Goal: Task Accomplishment & Management: Complete application form

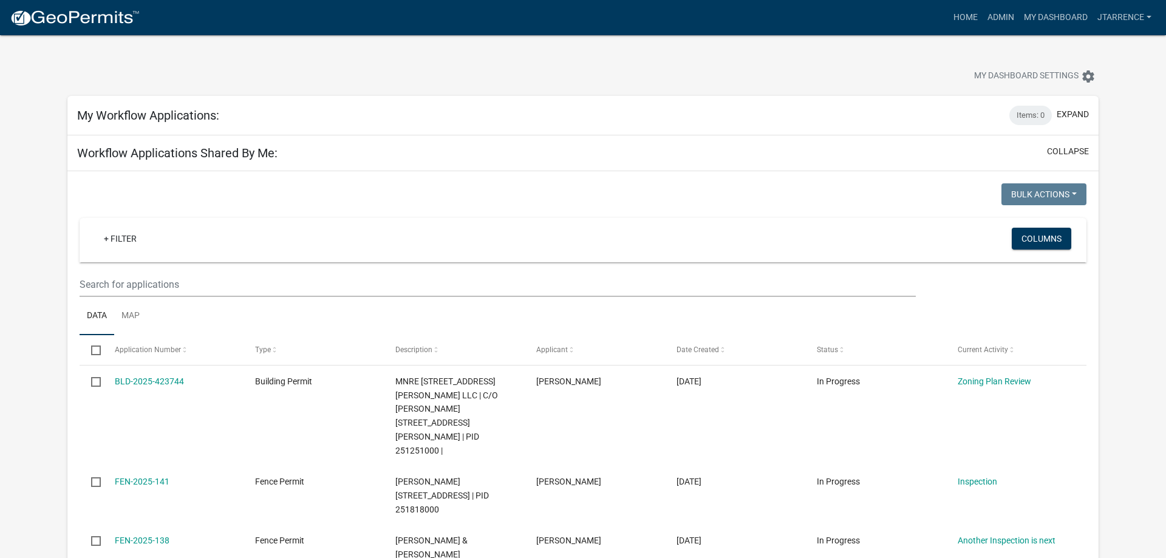
select select "3: 100"
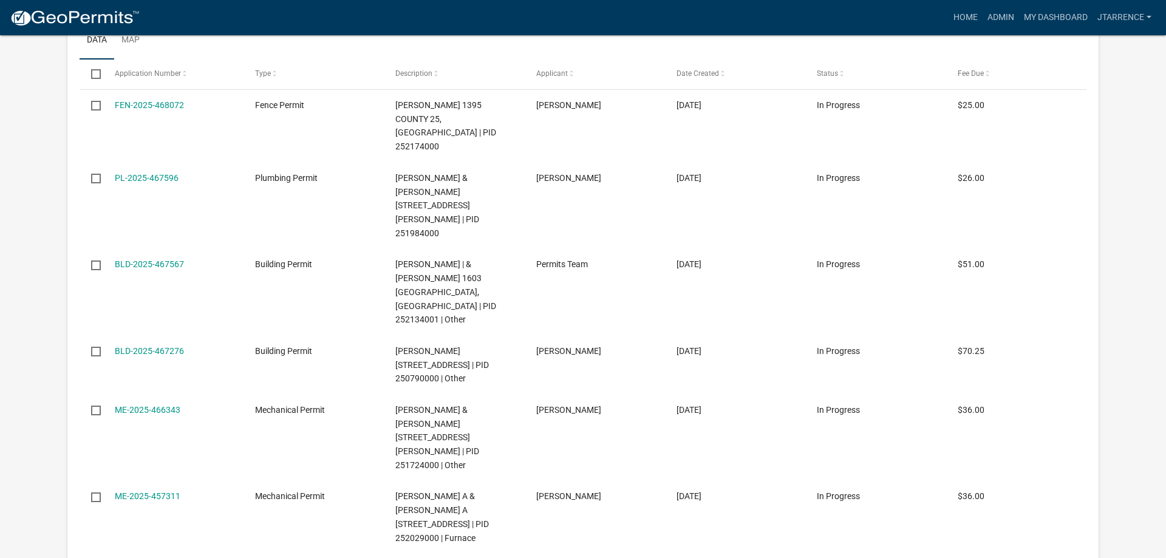
scroll to position [8138, 0]
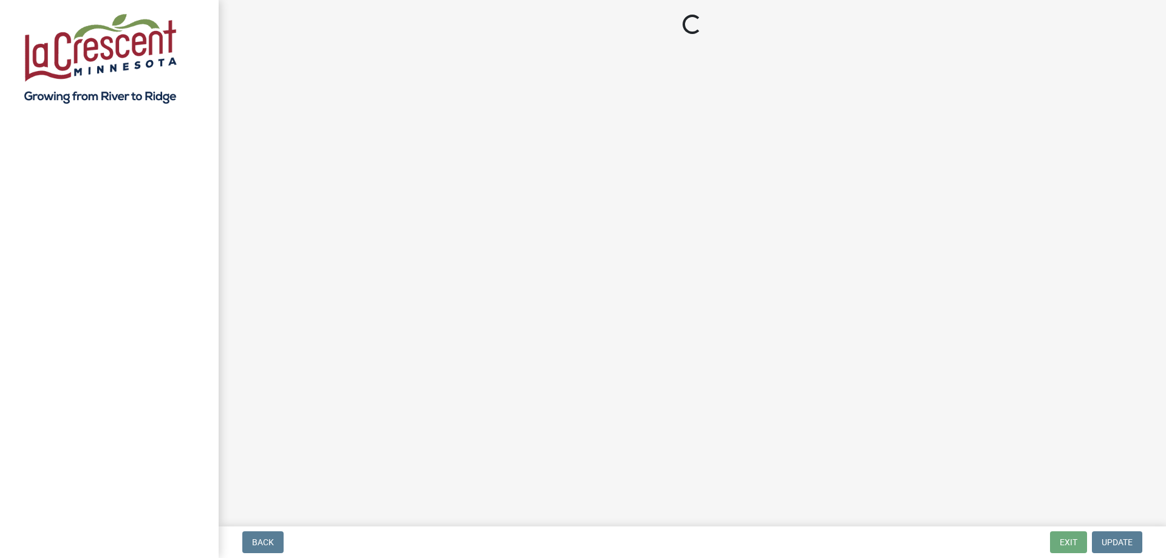
select select "3: 3"
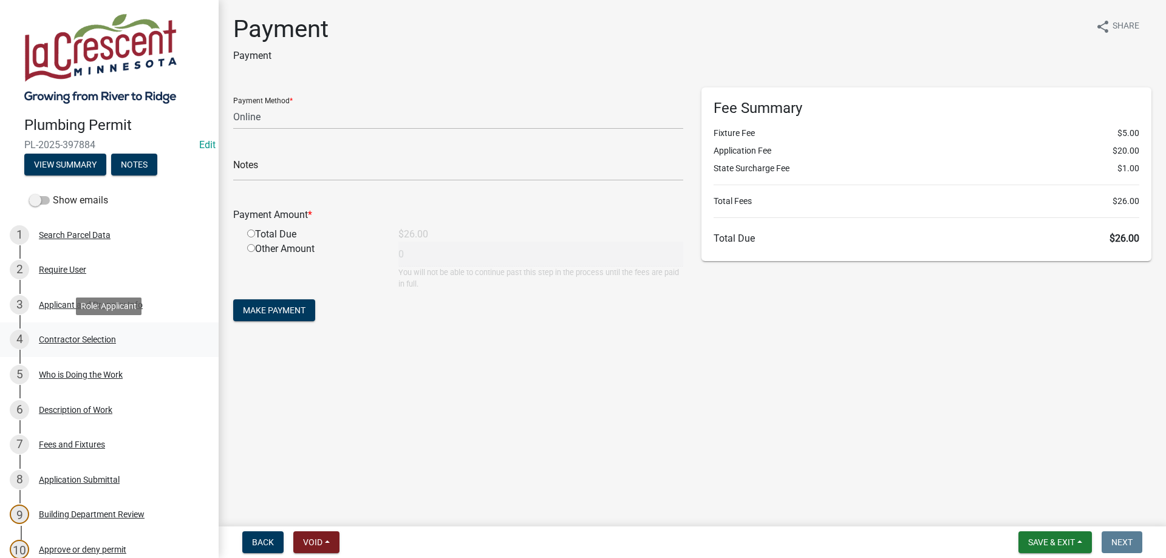
click at [66, 338] on div "Contractor Selection" at bounding box center [77, 339] width 77 height 9
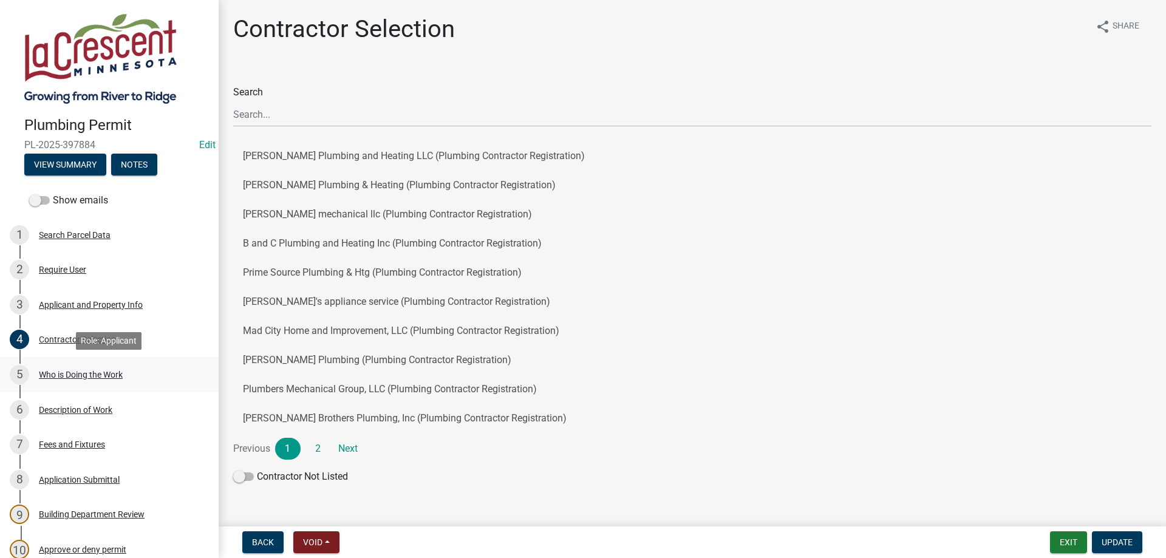
click at [90, 375] on div "Who is Doing the Work" at bounding box center [81, 374] width 84 height 9
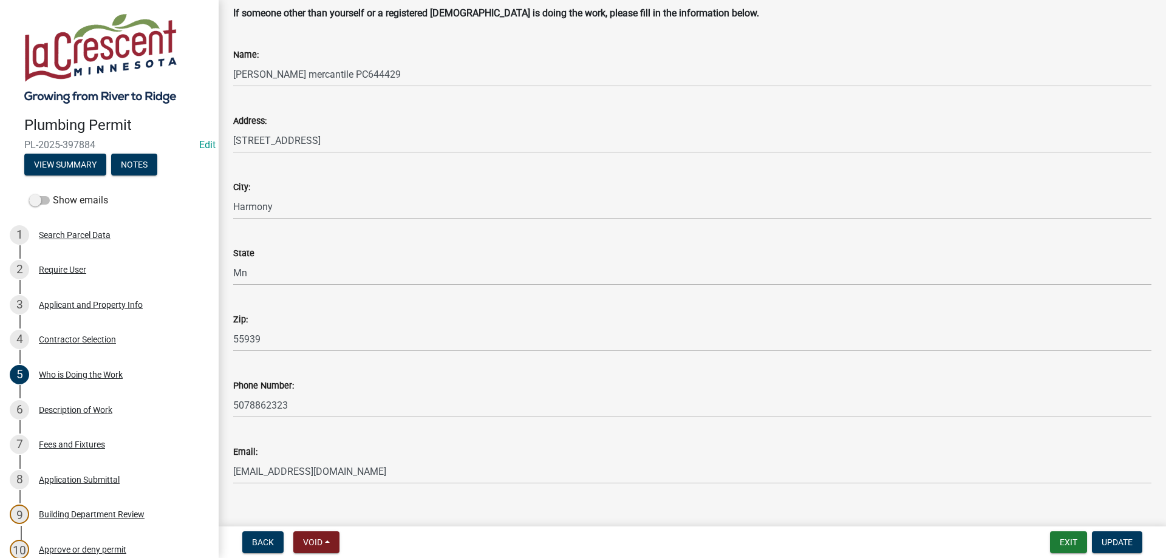
scroll to position [136, 0]
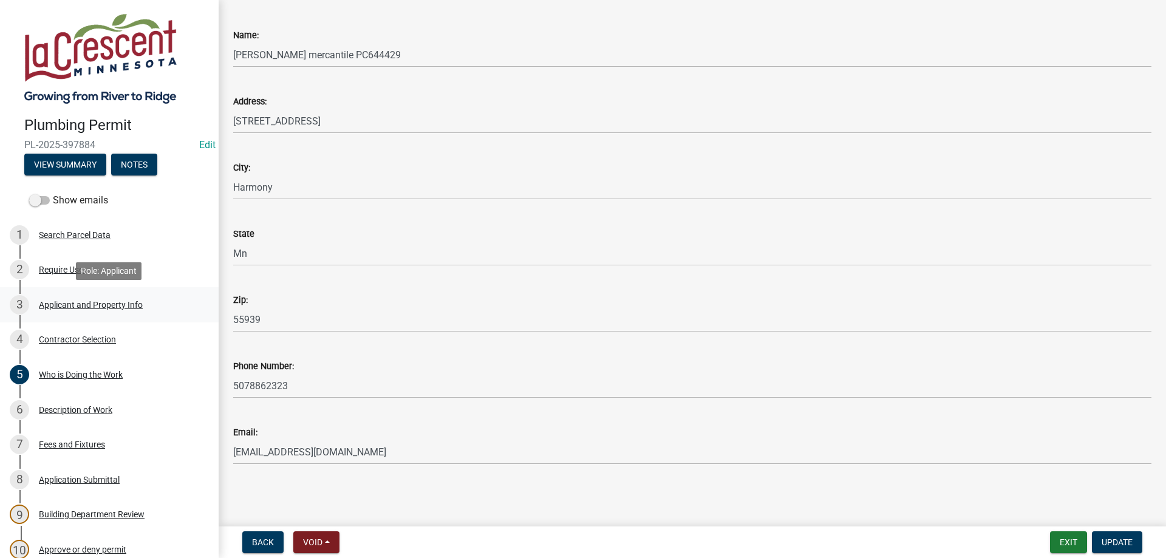
drag, startPoint x: 58, startPoint y: 304, endPoint x: 66, endPoint y: 301, distance: 8.5
click at [58, 304] on div "Applicant and Property Info" at bounding box center [91, 305] width 104 height 9
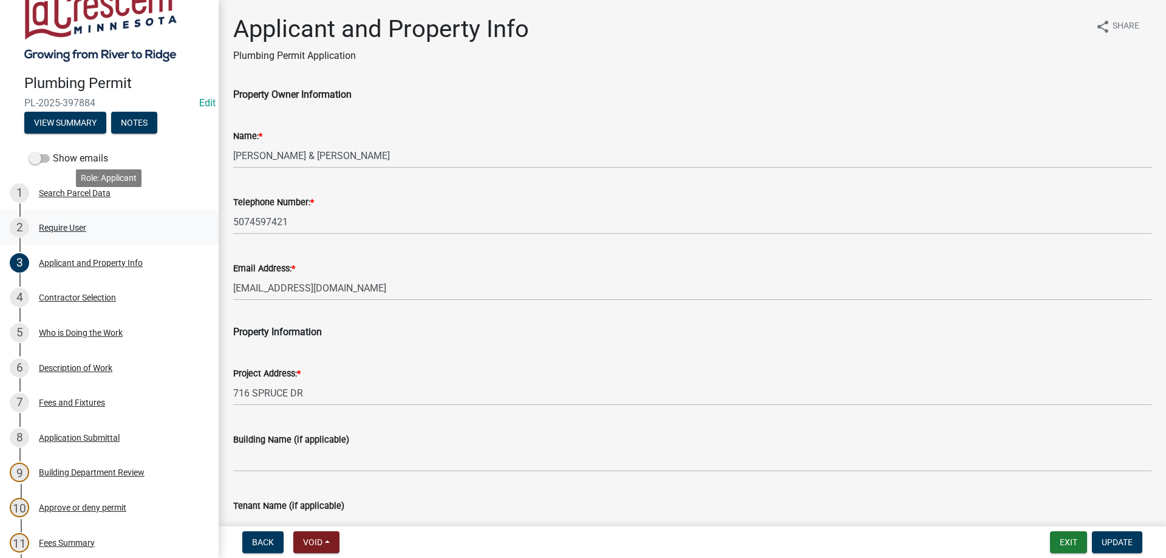
scroll to position [62, 0]
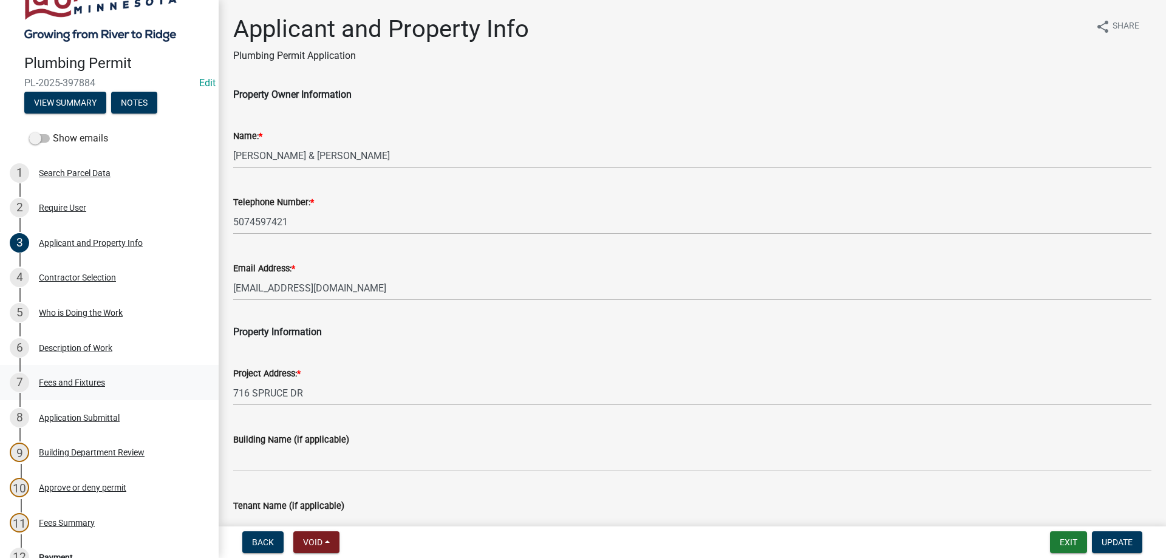
click at [95, 385] on div "Fees and Fixtures" at bounding box center [72, 382] width 66 height 9
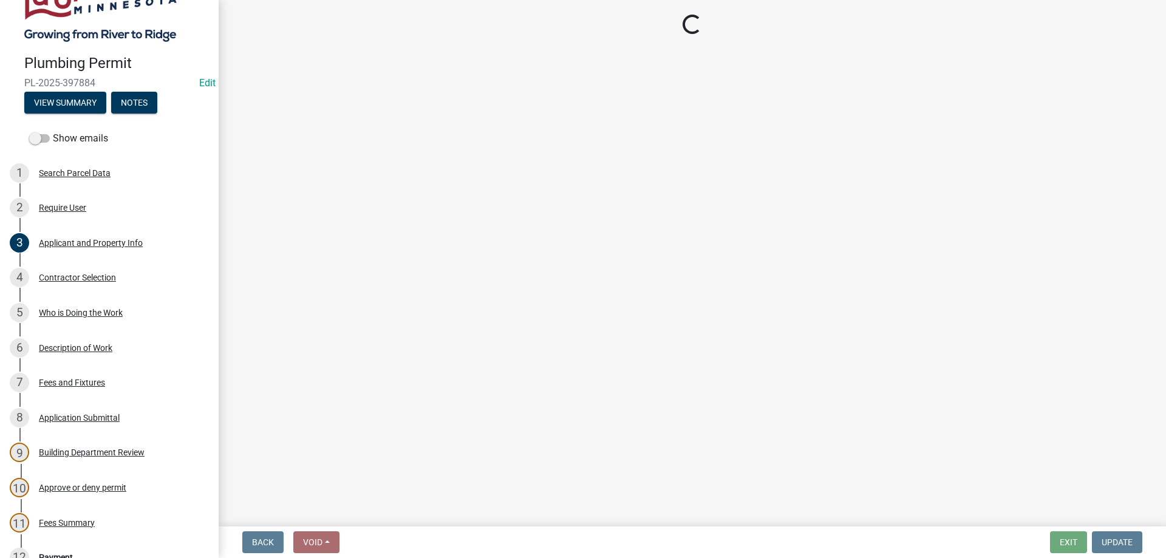
select select "ce2136dd-06dd-4b8b-8119-f411a511faa1"
select select "188c4fdd-bc05-443c-86b2-fc298aef5405"
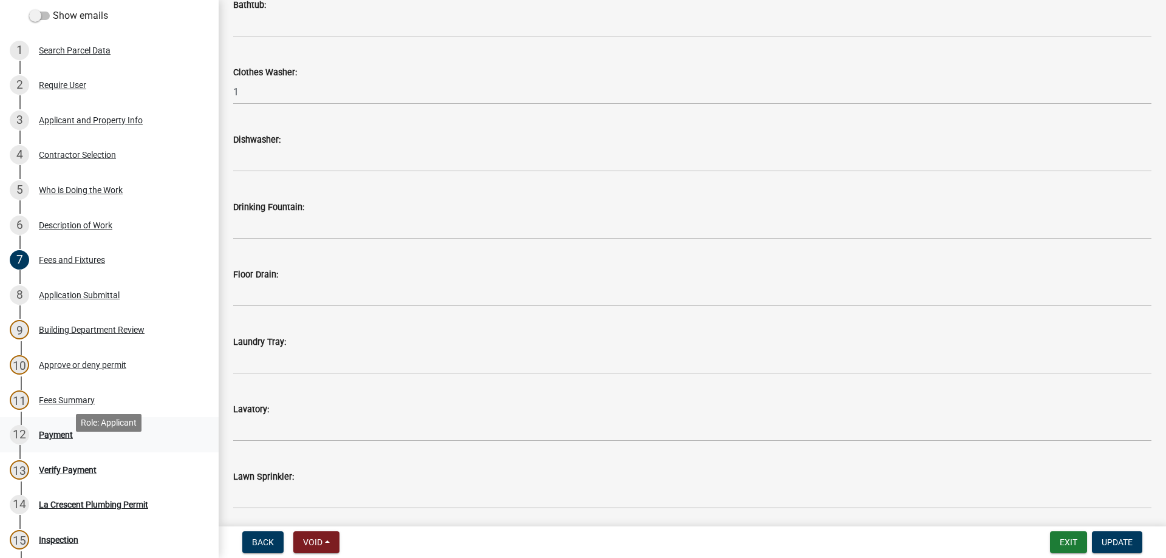
scroll to position [186, 0]
click at [66, 405] on div "11 Fees Summary" at bounding box center [104, 398] width 189 height 19
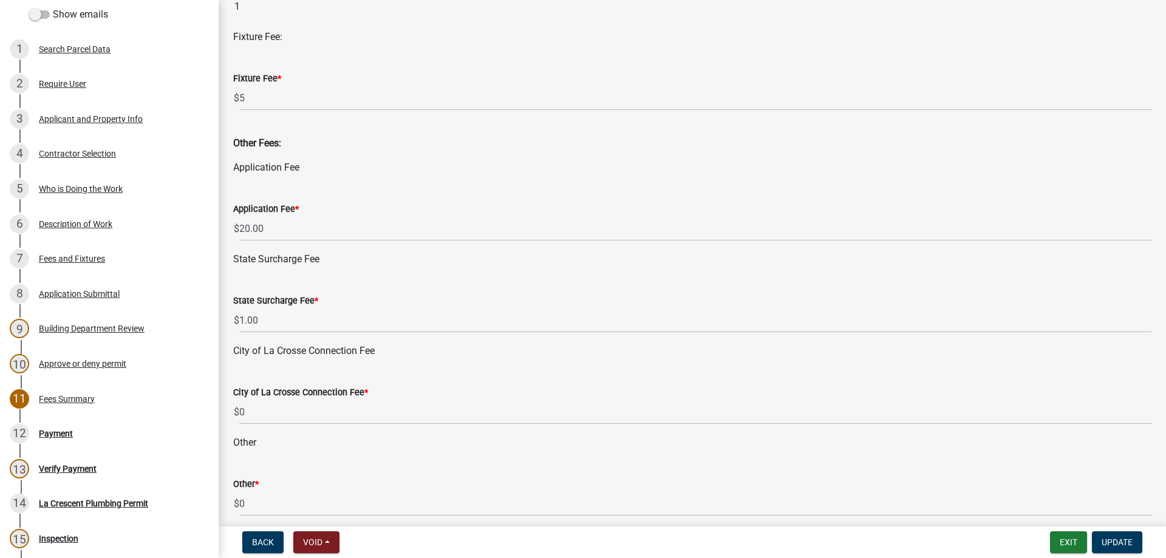
scroll to position [785, 0]
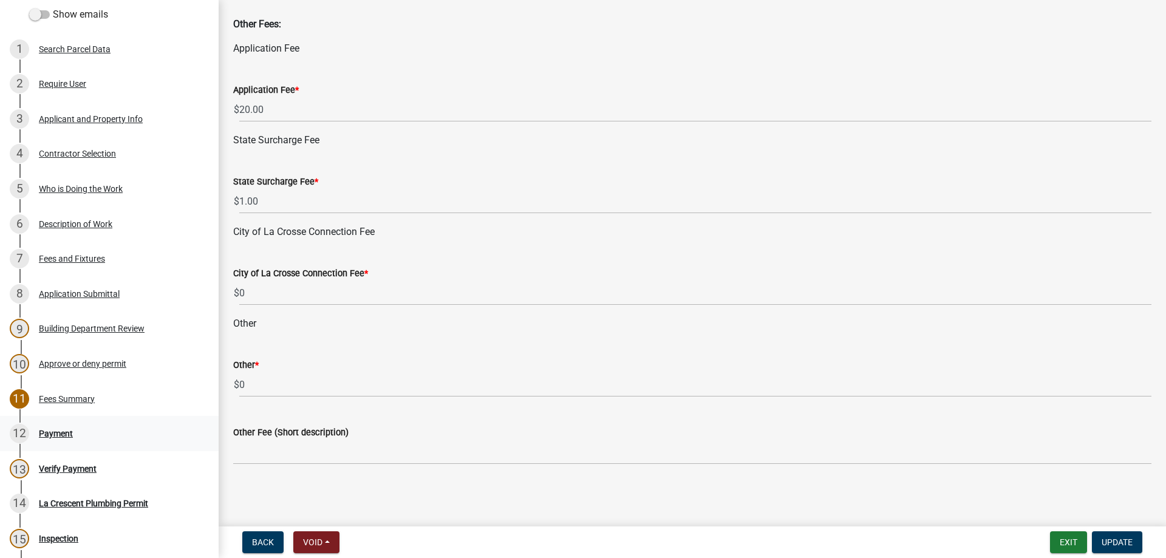
click at [61, 437] on div "Payment" at bounding box center [56, 433] width 34 height 9
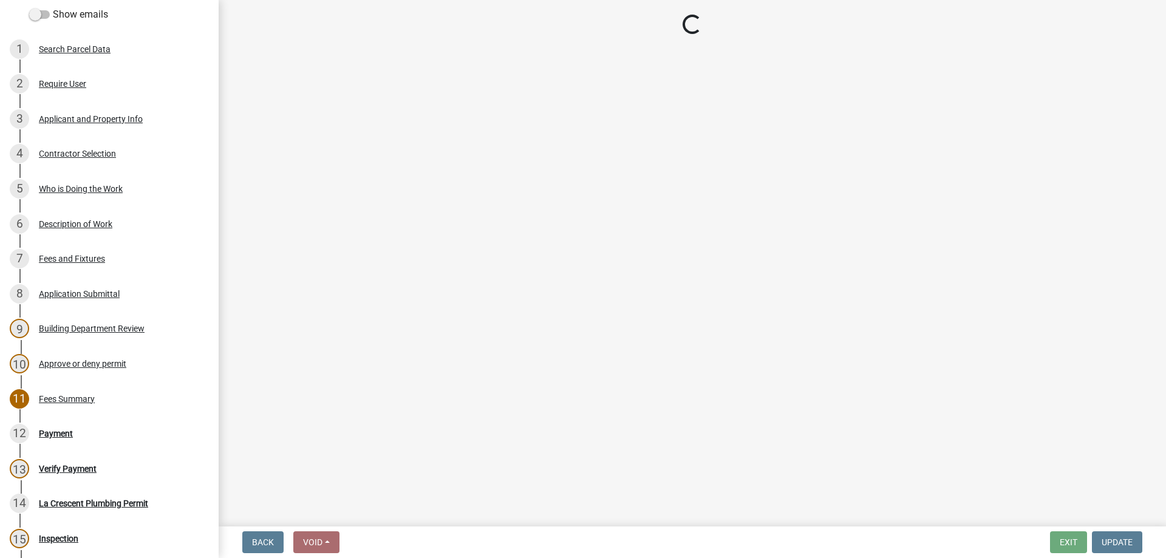
select select "3: 3"
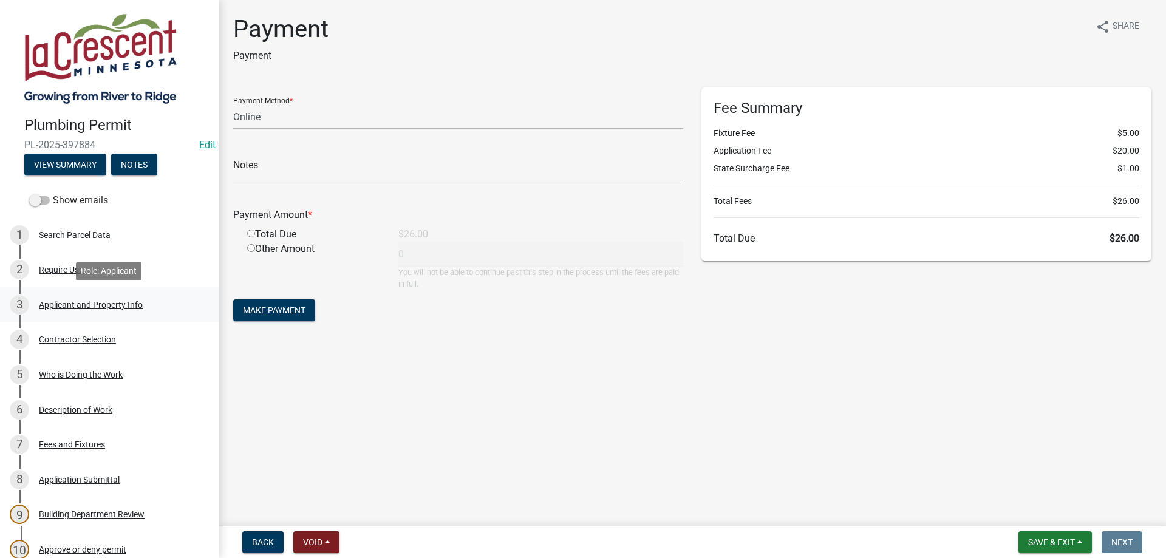
click at [64, 301] on div "Applicant and Property Info" at bounding box center [91, 305] width 104 height 9
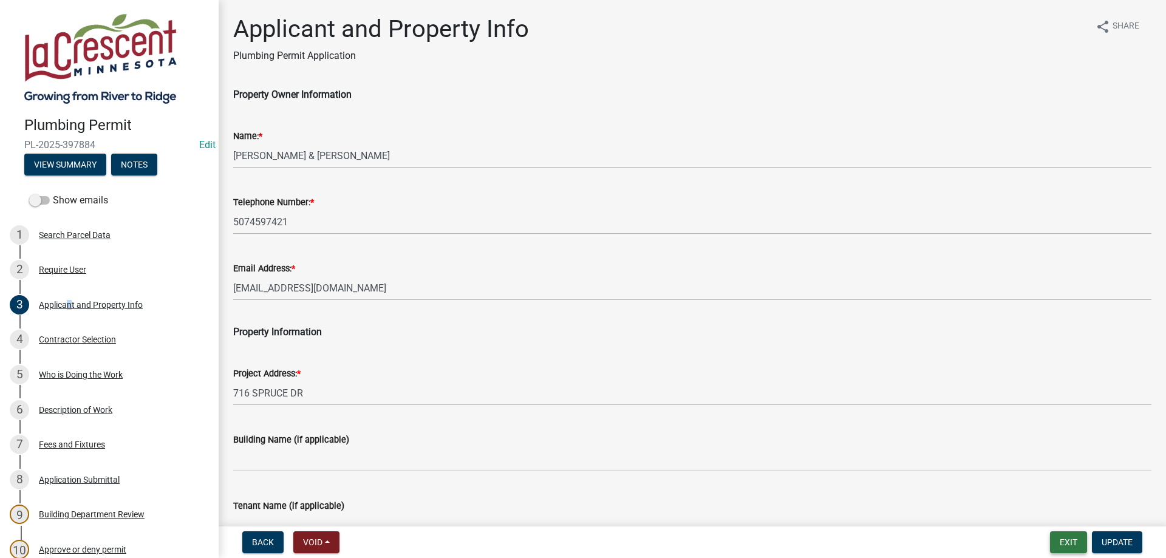
click at [1073, 547] on button "Exit" at bounding box center [1068, 542] width 37 height 22
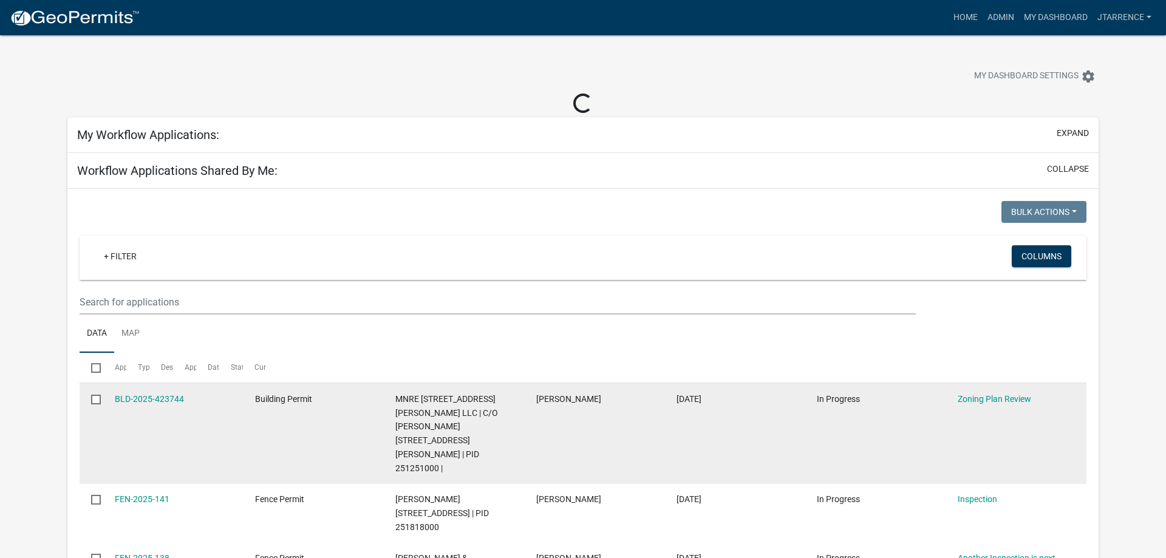
select select "3: 100"
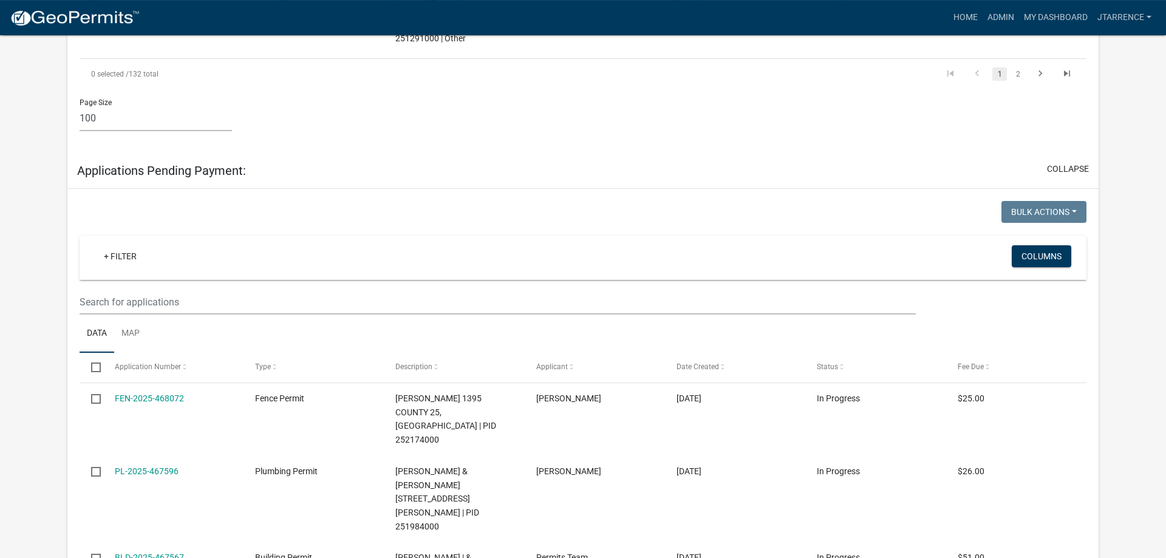
scroll to position [7971, 0]
